Goal: Obtain resource: Download file/media

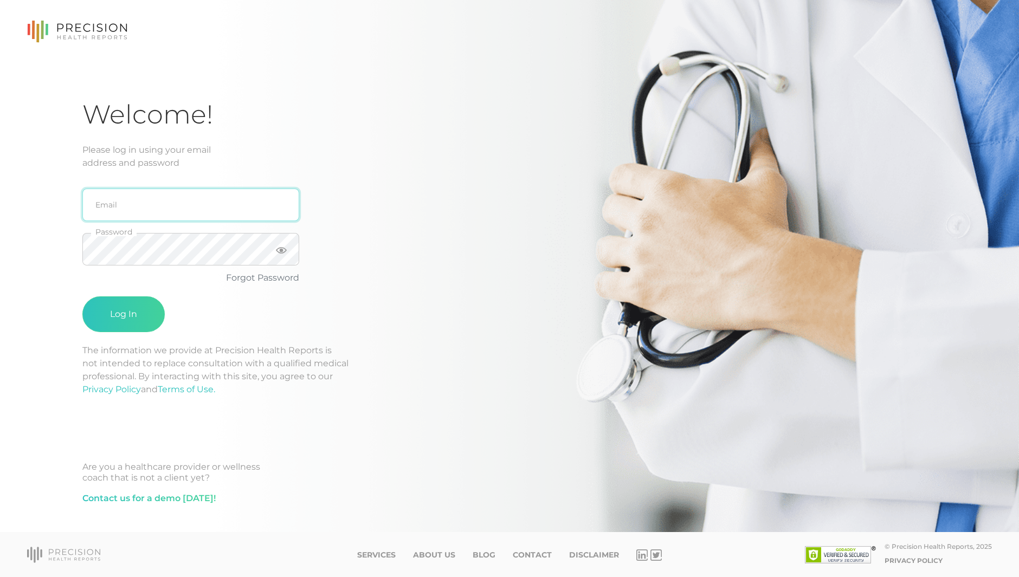
click at [90, 206] on input "email" at bounding box center [190, 205] width 217 height 33
type input "[EMAIL_ADDRESS][DOMAIN_NAME]"
click at [82, 296] on button "Log In" at bounding box center [123, 314] width 82 height 36
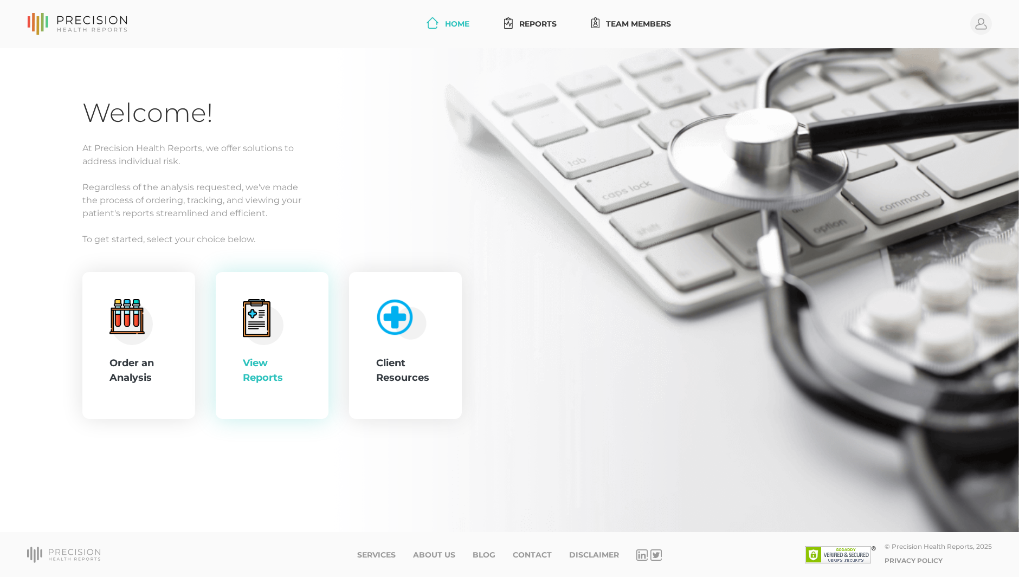
click at [286, 333] on div "View Reports" at bounding box center [272, 345] width 59 height 93
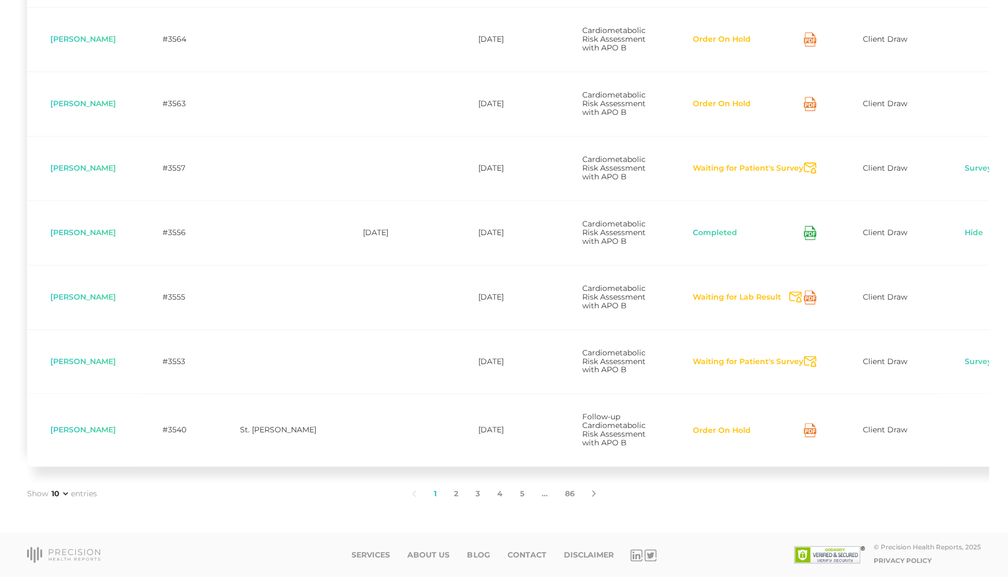
scroll to position [601, 0]
click at [806, 232] on icon at bounding box center [808, 233] width 5 height 3
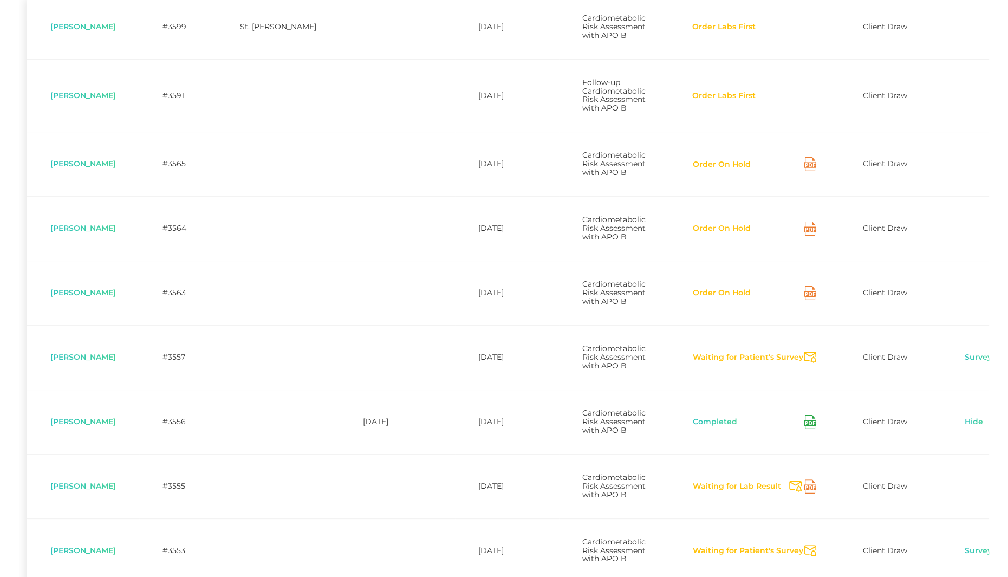
scroll to position [328, 0]
click at [804, 299] on icon at bounding box center [810, 292] width 12 height 14
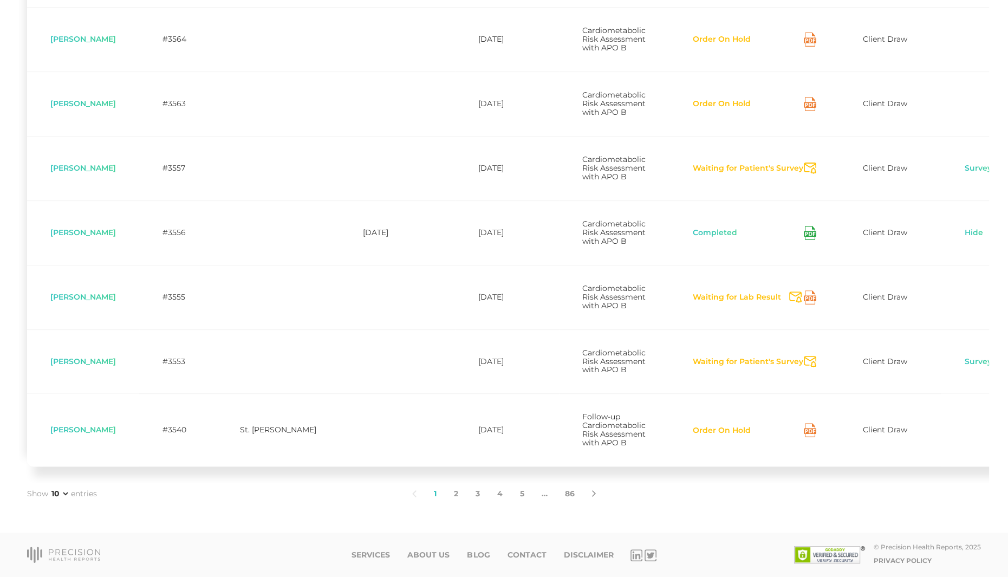
scroll to position [611, 0]
click at [460, 494] on link "2" at bounding box center [456, 494] width 22 height 23
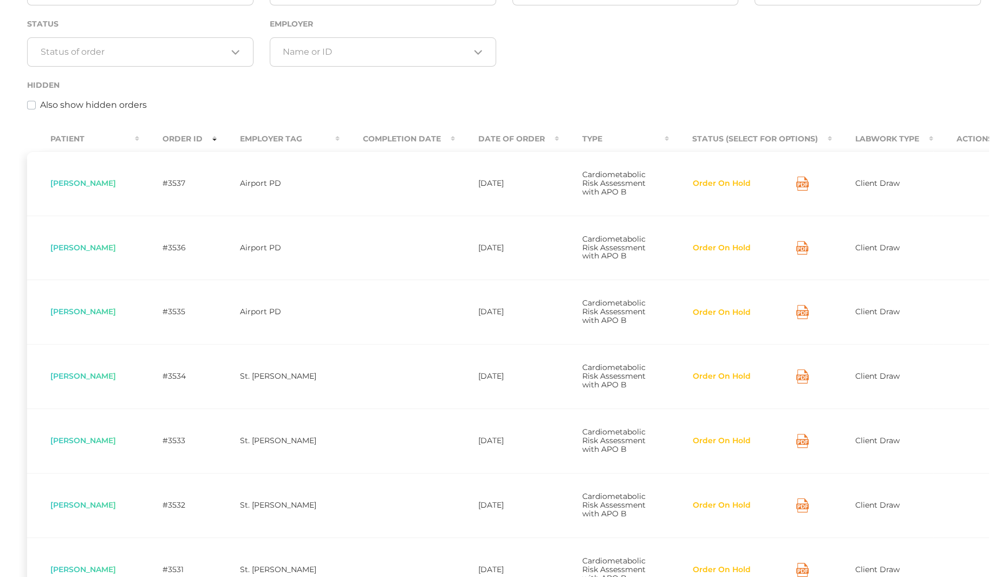
scroll to position [593, 0]
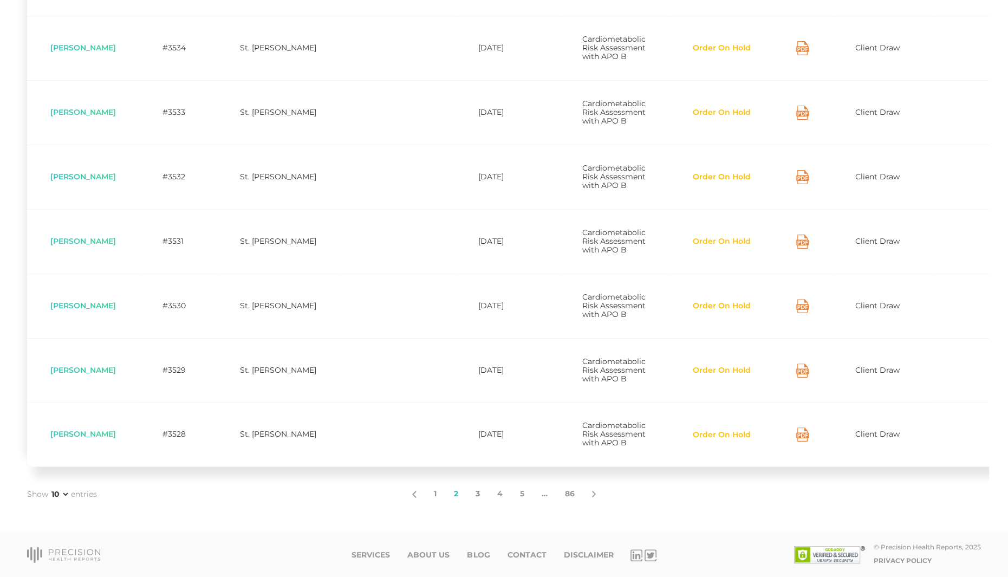
click at [478, 495] on link "3" at bounding box center [478, 494] width 22 height 23
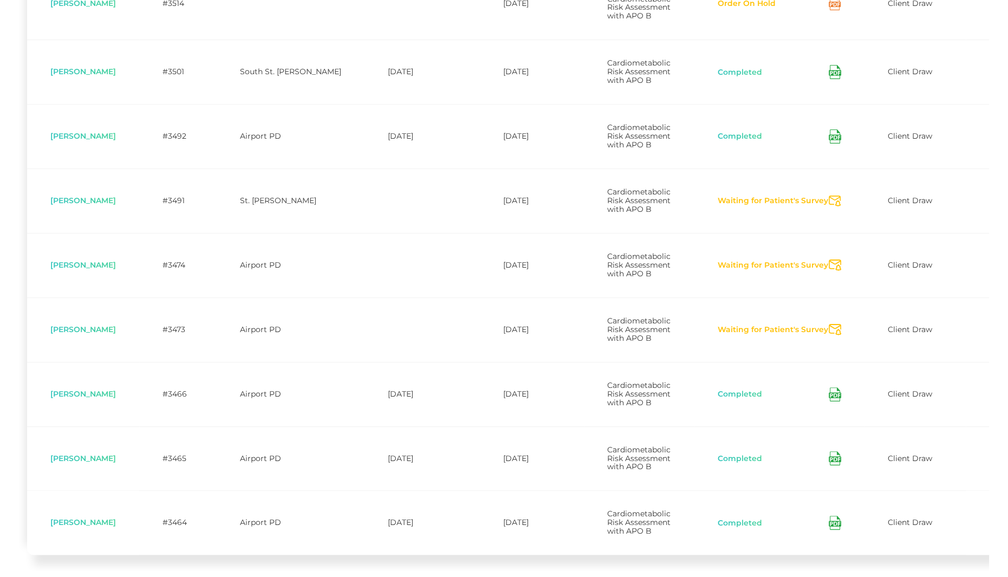
scroll to position [602, 0]
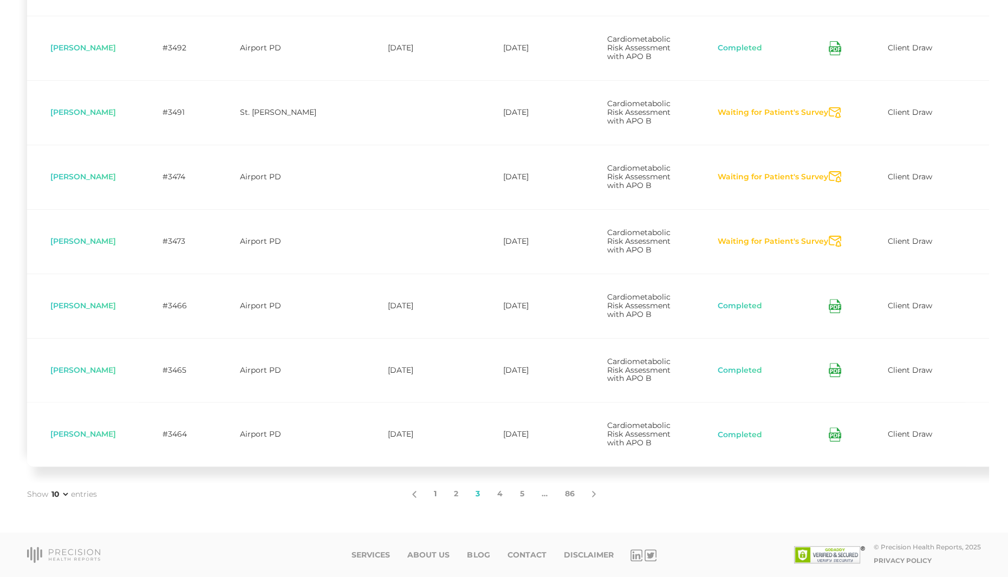
click at [435, 492] on link "1" at bounding box center [435, 494] width 20 height 23
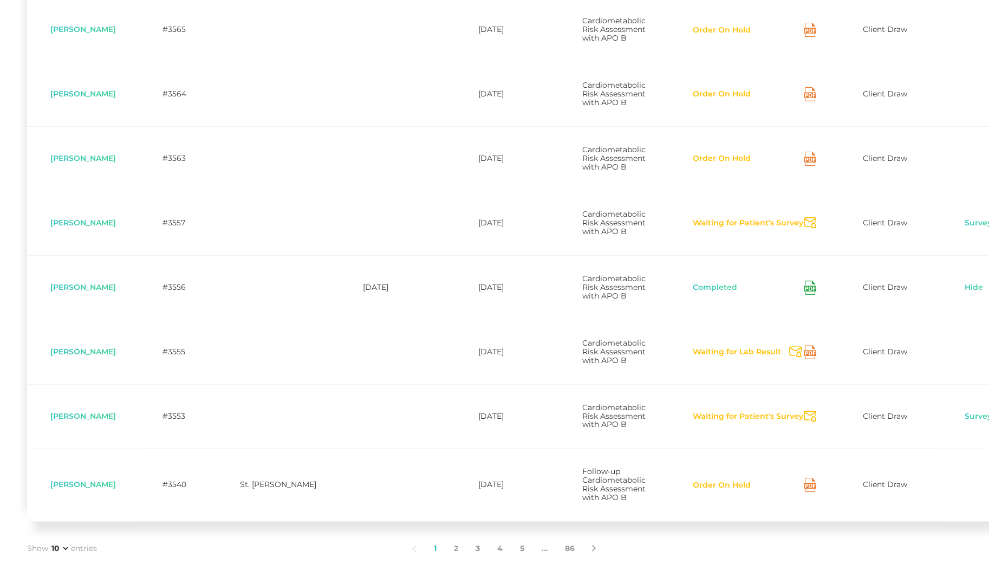
scroll to position [0, 0]
